Goal: Task Accomplishment & Management: Use online tool/utility

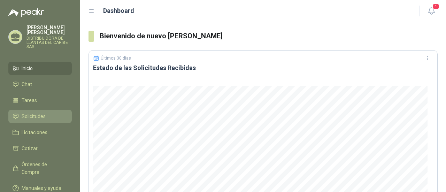
click at [38, 121] on link "Solicitudes" at bounding box center [39, 116] width 63 height 13
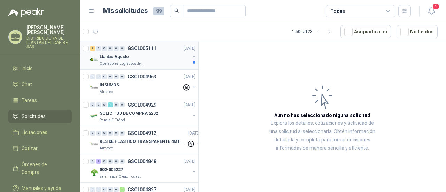
click at [137, 61] on p "Operadores Logísticos del Caribe" at bounding box center [122, 64] width 44 height 6
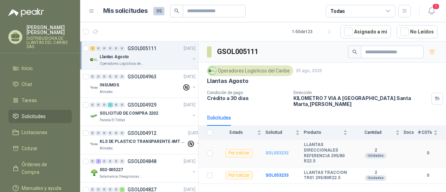
click at [274, 151] on b "SOL053232" at bounding box center [277, 153] width 23 height 5
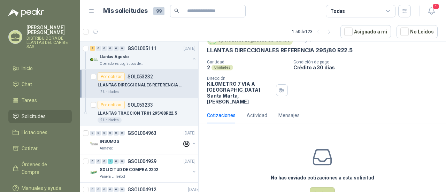
scroll to position [52, 0]
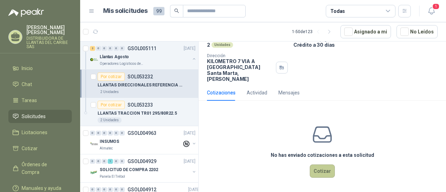
click at [328, 169] on button "Cotizar" at bounding box center [322, 171] width 25 height 13
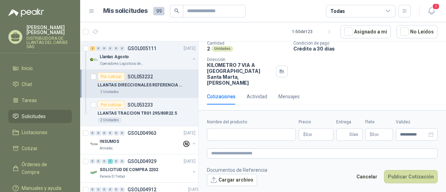
scroll to position [47, 0]
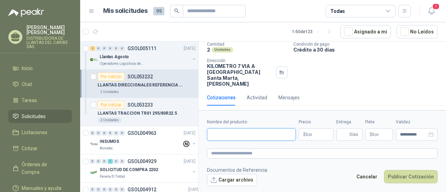
click at [267, 137] on input "Nombre del producto" at bounding box center [251, 134] width 89 height 13
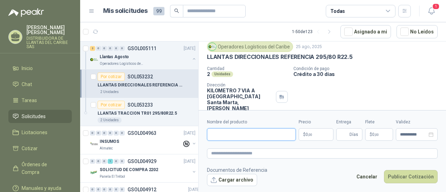
scroll to position [0, 0]
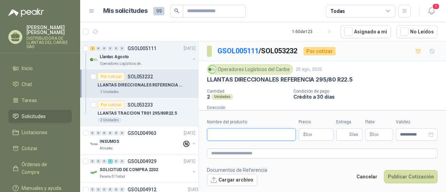
paste input "**********"
click at [226, 136] on input "**********" at bounding box center [251, 134] width 89 height 13
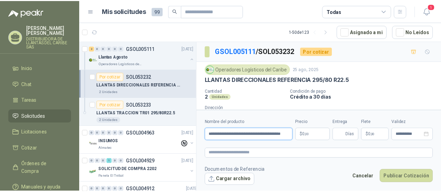
scroll to position [0, 16]
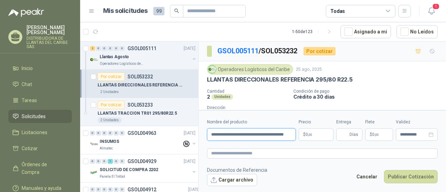
type input "**********"
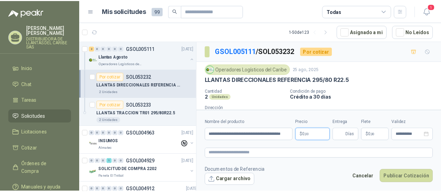
scroll to position [0, 0]
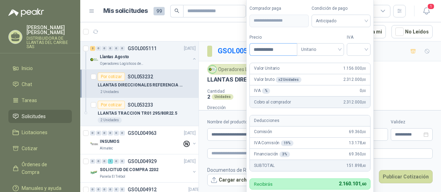
type input "**********"
click at [369, 51] on div at bounding box center [359, 49] width 24 height 13
click at [366, 64] on div "19%" at bounding box center [360, 65] width 13 height 8
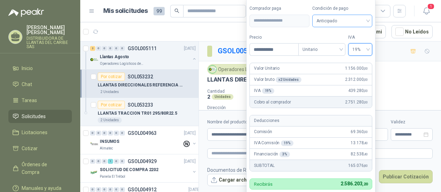
click at [353, 22] on span "Anticipado" at bounding box center [342, 21] width 52 height 10
click at [356, 21] on span "Anticipado" at bounding box center [342, 21] width 52 height 10
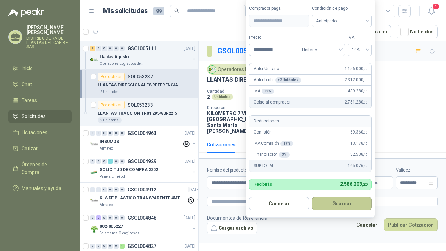
click at [341, 192] on button "Guardar" at bounding box center [342, 203] width 60 height 13
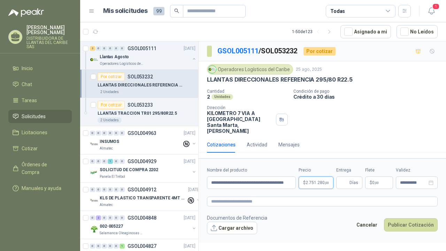
click at [323, 184] on body "[PERSON_NAME] DISTRIBUIDORA DE LLANTAS DEL CARIBE SAS Inicio Chat Tareas Solici…" at bounding box center [223, 125] width 446 height 251
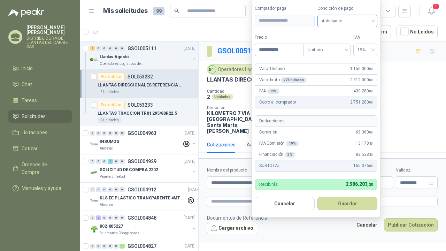
click at [367, 23] on span "Anticipado" at bounding box center [348, 21] width 52 height 10
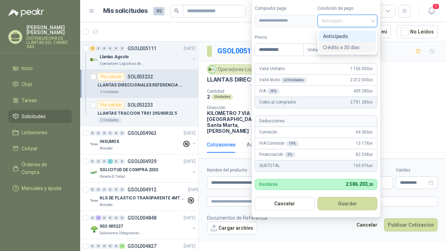
click at [353, 45] on div "Crédito a 30 días" at bounding box center [347, 48] width 49 height 8
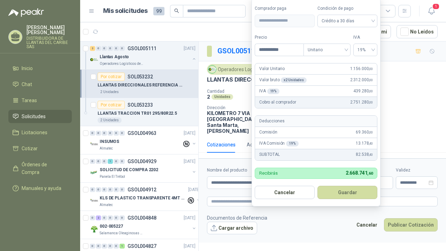
click at [347, 189] on button "Guardar" at bounding box center [348, 192] width 60 height 13
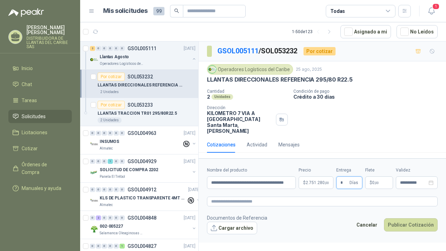
type input "*"
click at [417, 187] on div "**********" at bounding box center [417, 182] width 42 height 13
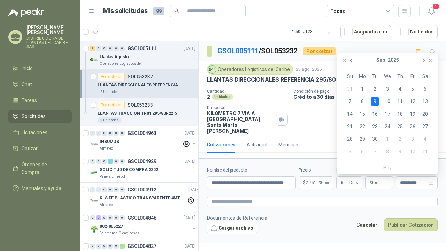
click at [349, 63] on button "button" at bounding box center [352, 60] width 8 height 14
type input "**********"
click at [350, 152] on div "31" at bounding box center [350, 152] width 8 height 8
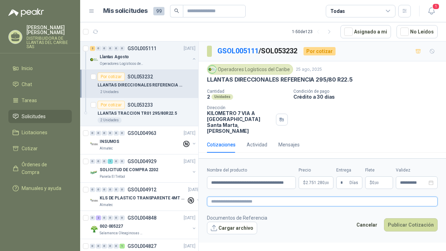
click at [223, 192] on textarea at bounding box center [322, 202] width 231 height 10
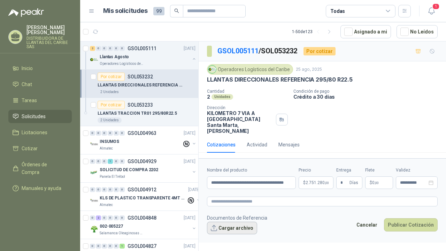
click at [233, 192] on button "Cargar archivo" at bounding box center [232, 228] width 50 height 13
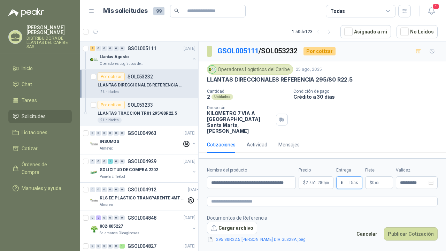
click at [342, 181] on input "*" at bounding box center [345, 183] width 8 height 12
type input "*"
drag, startPoint x: 212, startPoint y: 183, endPoint x: 300, endPoint y: 180, distance: 88.3
click at [300, 180] on div "**********" at bounding box center [322, 178] width 231 height 22
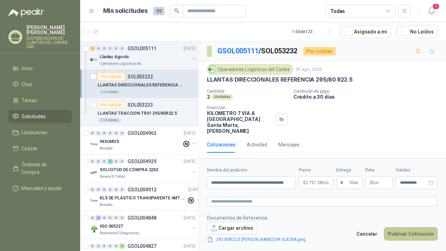
scroll to position [0, 0]
click at [419, 192] on button "Publicar Cotización" at bounding box center [411, 233] width 54 height 13
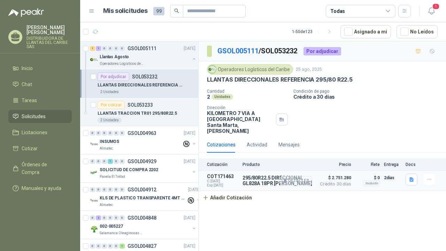
click at [299, 181] on button "Detalles" at bounding box center [296, 180] width 33 height 9
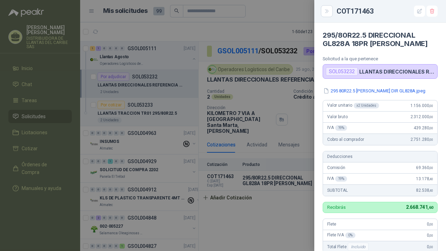
click at [299, 192] on div at bounding box center [223, 125] width 446 height 251
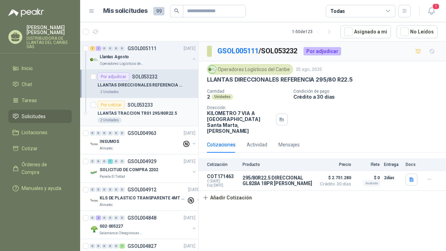
click at [133, 106] on p "SOL053233" at bounding box center [140, 105] width 25 height 5
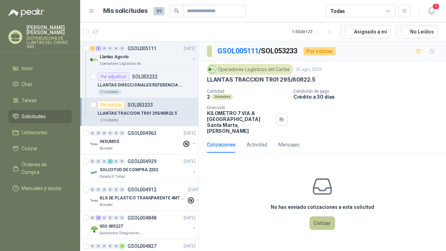
click at [319, 192] on button "Cotizar" at bounding box center [322, 223] width 25 height 13
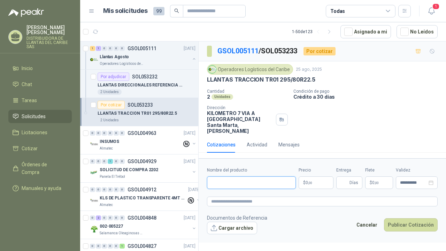
click at [243, 182] on input "Nombre del producto" at bounding box center [251, 182] width 89 height 13
paste input "**********"
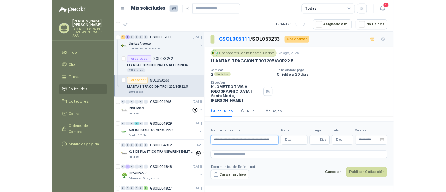
scroll to position [0, 16]
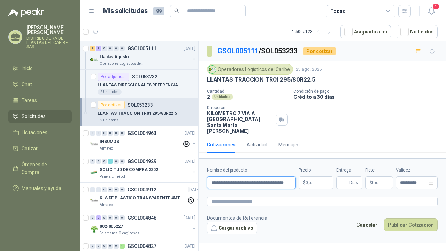
click at [253, 180] on input "**********" at bounding box center [251, 182] width 89 height 13
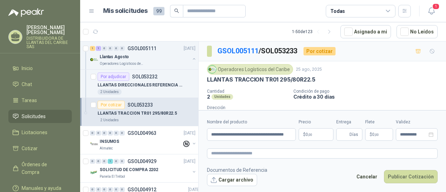
scroll to position [0, 0]
type input "**********"
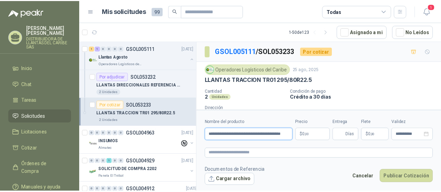
scroll to position [0, 16]
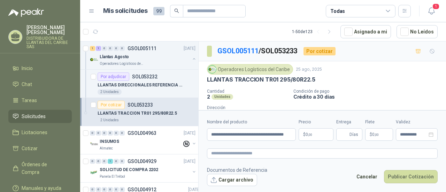
click at [315, 134] on p "$ 0 ,00" at bounding box center [316, 134] width 35 height 13
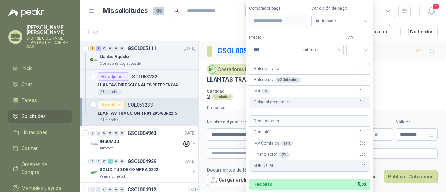
scroll to position [0, 0]
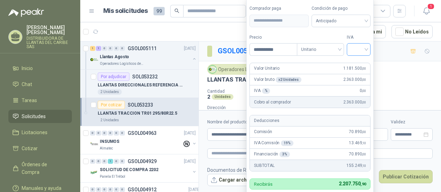
type input "**********"
click at [364, 52] on input "search" at bounding box center [358, 49] width 15 height 10
click at [360, 67] on div "19%" at bounding box center [360, 65] width 13 height 8
click at [368, 19] on span "Anticipado" at bounding box center [342, 21] width 52 height 10
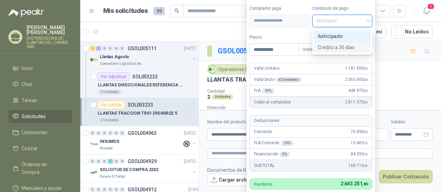
click at [347, 49] on div "Crédito a 30 días" at bounding box center [342, 48] width 49 height 8
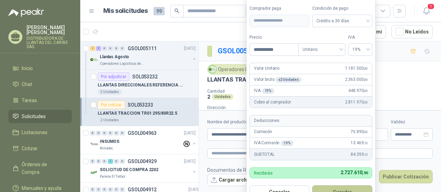
click at [354, 190] on button "Guardar" at bounding box center [342, 192] width 60 height 13
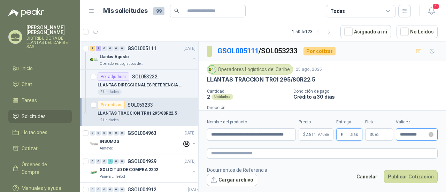
type input "*"
click at [422, 133] on input "**********" at bounding box center [413, 135] width 27 height 5
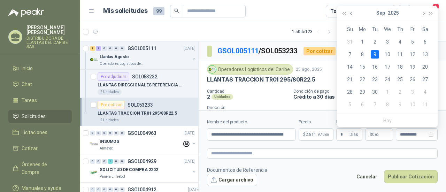
click at [352, 13] on span "button" at bounding box center [351, 13] width 3 height 3
type input "**********"
click at [352, 105] on div "31" at bounding box center [350, 104] width 8 height 8
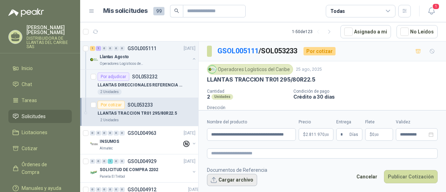
click at [241, 182] on button "Cargar archivo" at bounding box center [232, 180] width 50 height 13
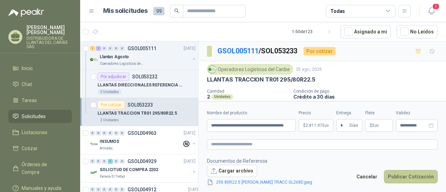
click at [406, 174] on button "Publicar Cotización" at bounding box center [411, 176] width 54 height 13
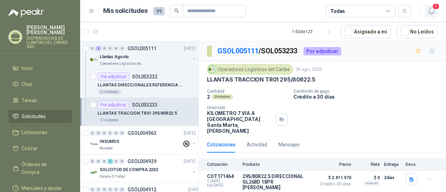
click at [436, 11] on button "1" at bounding box center [431, 11] width 13 height 13
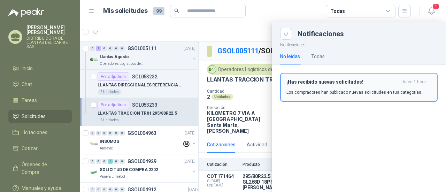
click at [306, 86] on div "¡Has recibido nuevas solicitudes! hace 1 hora Los compradores han publicado nue…" at bounding box center [359, 87] width 145 height 16
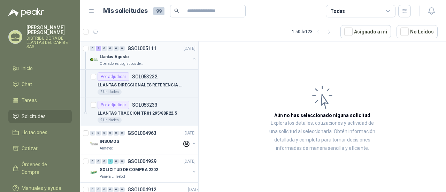
click at [133, 57] on div "Llantas Agosto" at bounding box center [145, 57] width 90 height 8
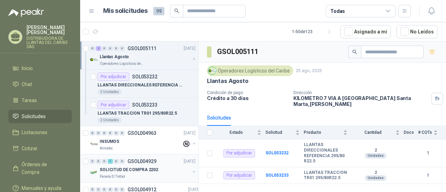
click at [135, 167] on p "SOLICITUD DE COMPRA 2202" at bounding box center [129, 170] width 59 height 7
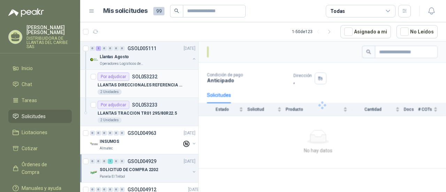
scroll to position [70, 0]
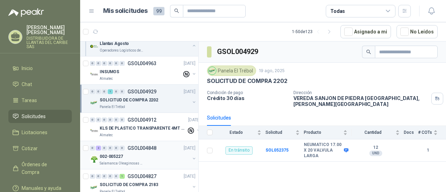
click at [142, 159] on div "002-005227" at bounding box center [145, 156] width 90 height 8
